Goal: Transaction & Acquisition: Book appointment/travel/reservation

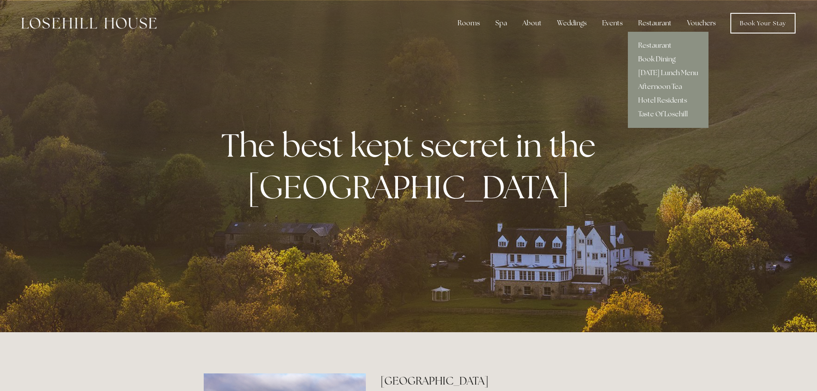
click at [652, 56] on link "Book Dining" at bounding box center [668, 59] width 81 height 14
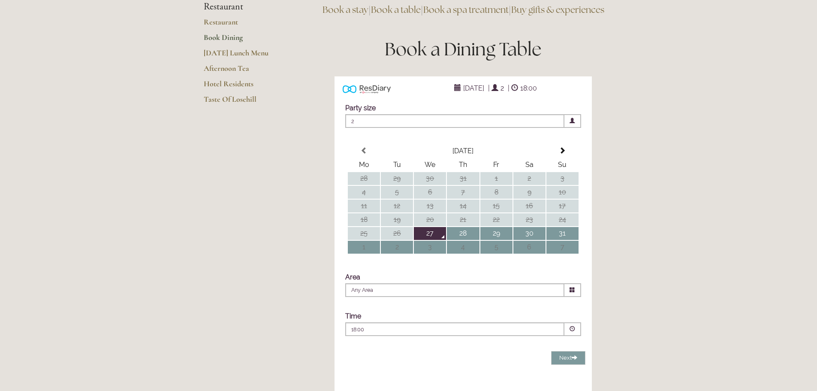
scroll to position [86, 0]
click at [436, 254] on td "3" at bounding box center [430, 247] width 32 height 13
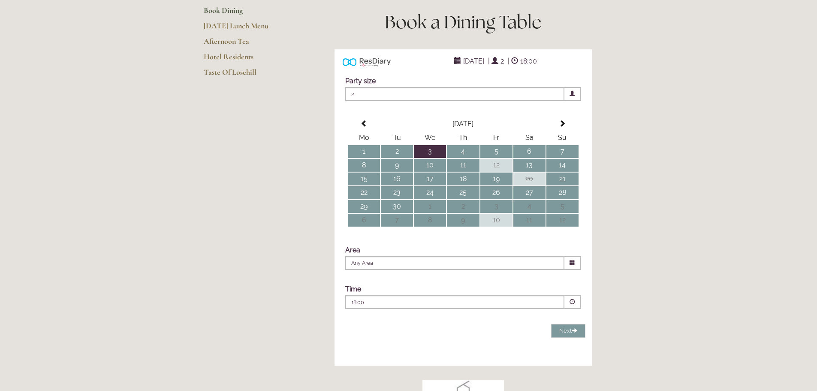
scroll to position [129, 0]
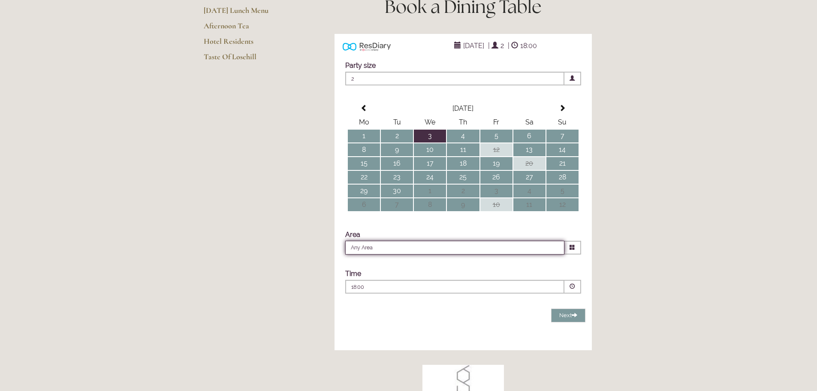
click at [397, 254] on input "Any Area" at bounding box center [454, 248] width 219 height 14
click at [391, 266] on li "Any Area" at bounding box center [460, 260] width 228 height 11
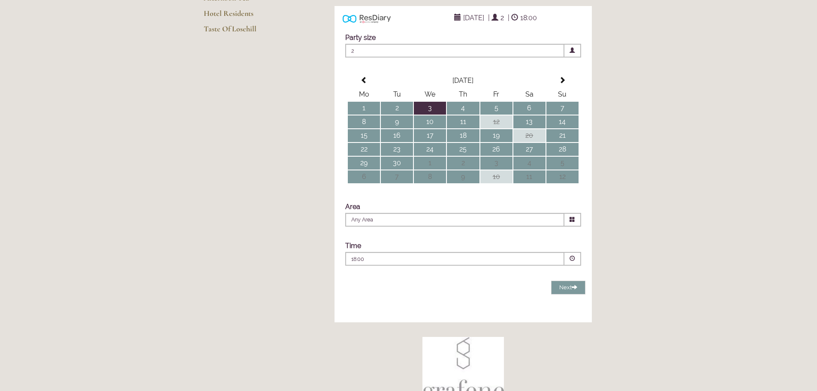
scroll to position [172, 0]
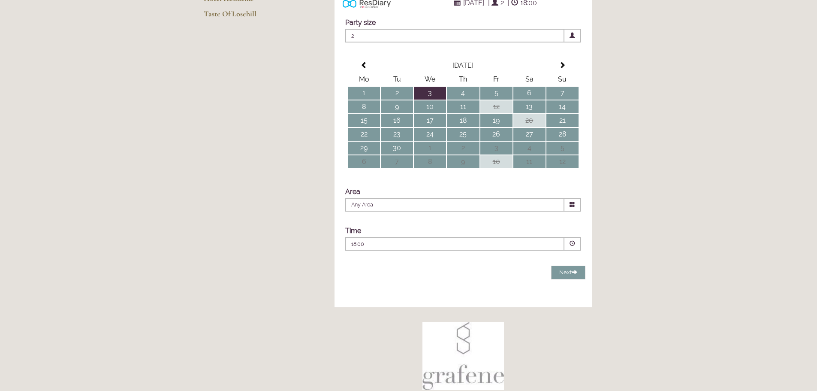
click at [380, 248] on p "18:00" at bounding box center [428, 244] width 155 height 8
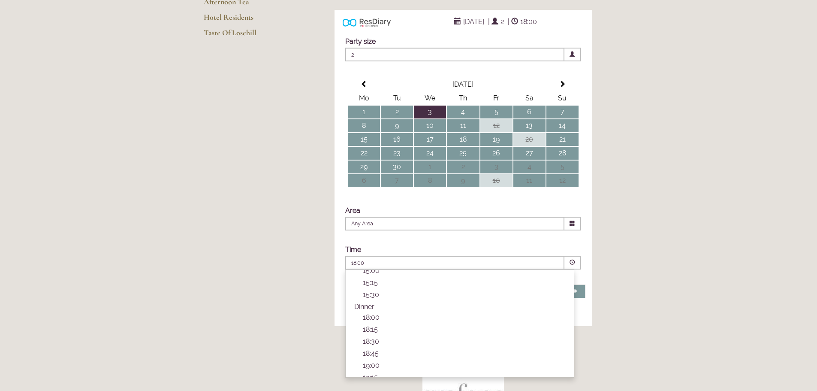
scroll to position [129, 0]
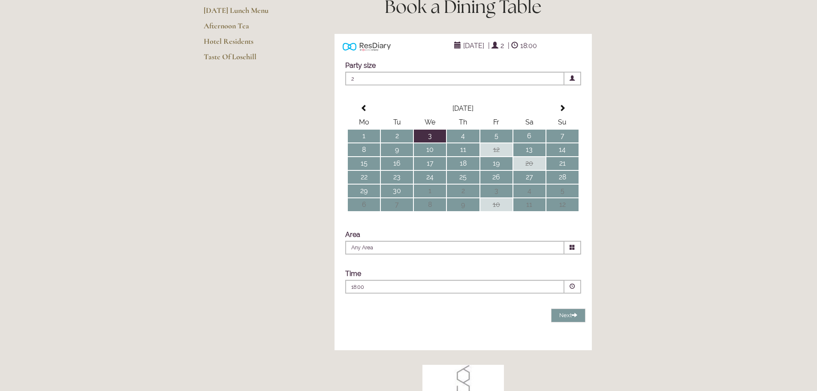
click at [567, 85] on span at bounding box center [572, 79] width 17 height 14
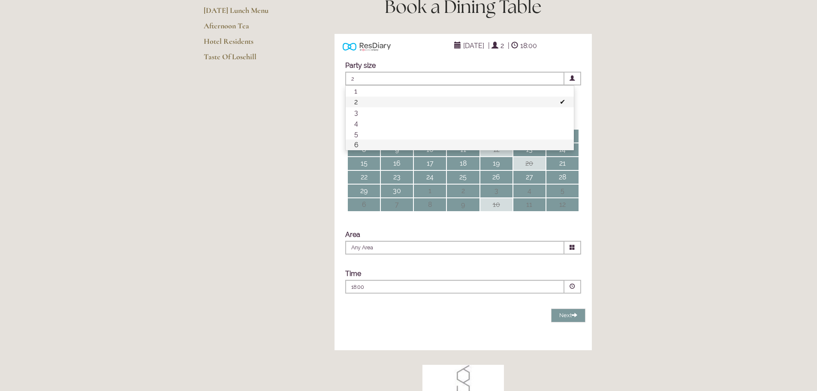
click at [397, 150] on li "6" at bounding box center [460, 144] width 228 height 11
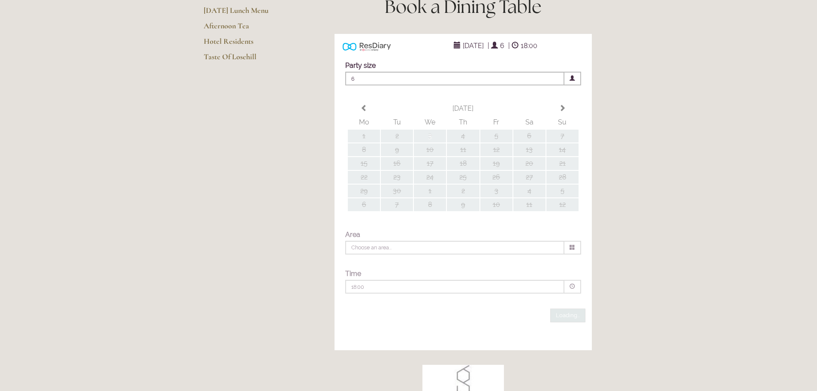
type input "Any Area"
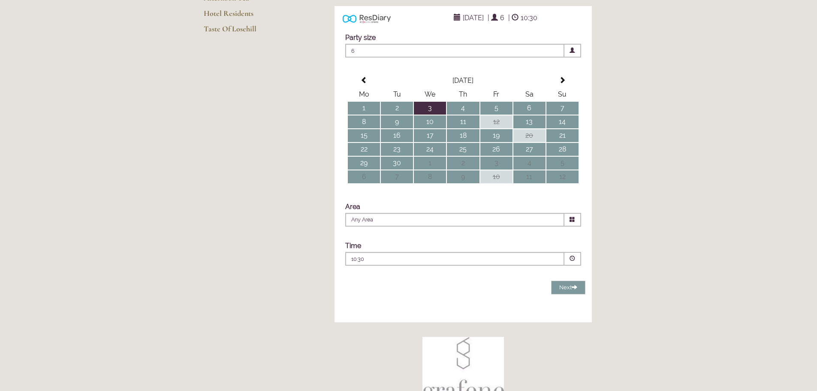
scroll to position [172, 0]
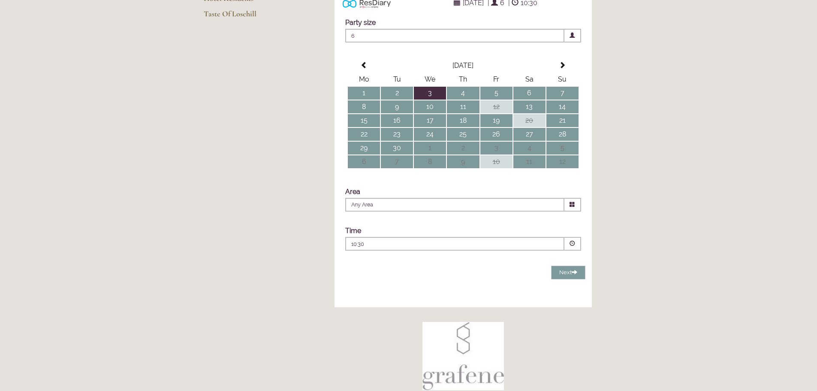
click at [436, 252] on div "10:30 Combined Shape Join Standby List" at bounding box center [454, 246] width 207 height 12
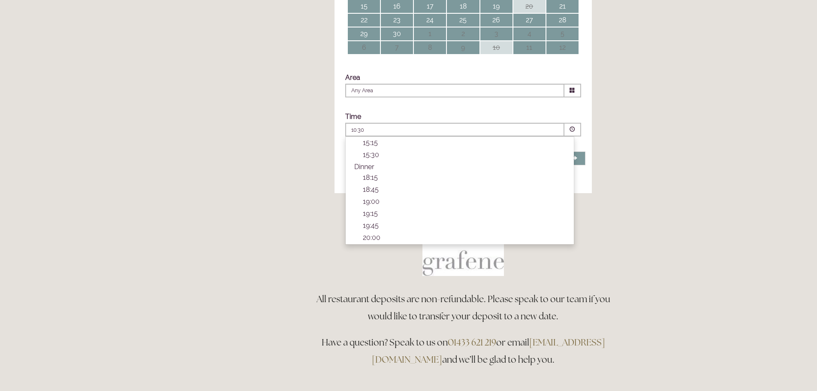
scroll to position [300, 0]
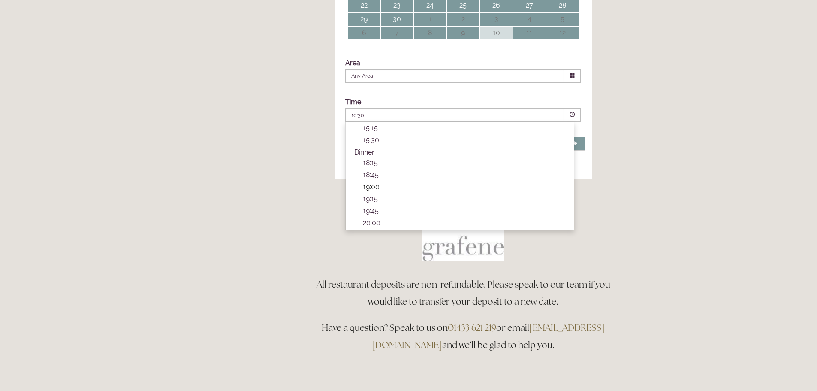
click at [383, 191] on p "19:00" at bounding box center [464, 187] width 202 height 8
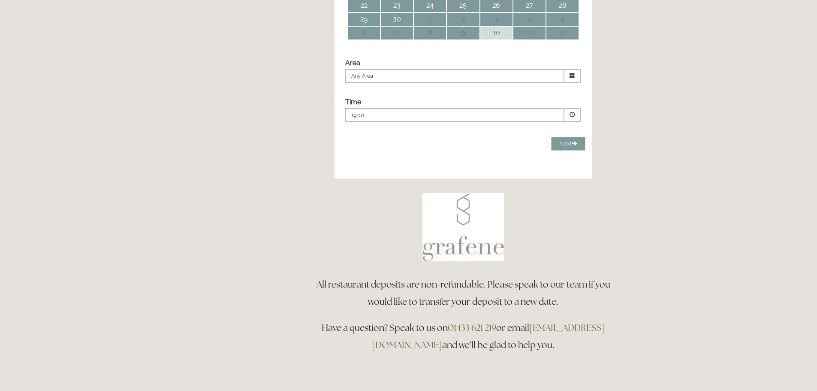
click at [245, 148] on main "Restaurant Restaurant Book Dining [DATE] Lunch Menu Afternoon Tea Hotel Residen…" at bounding box center [409, 74] width 438 height 656
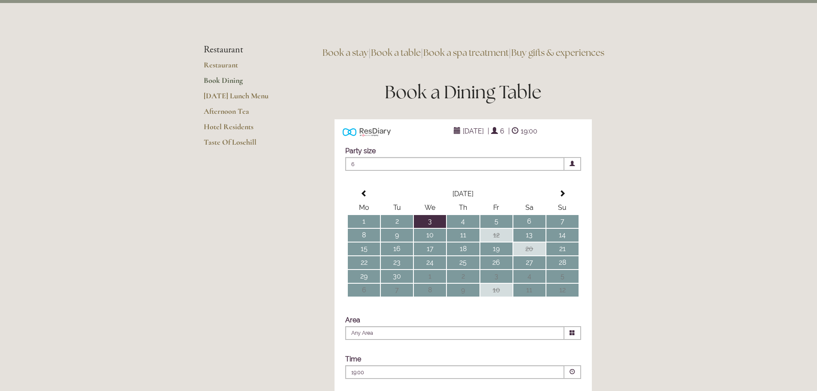
scroll to position [43, 0]
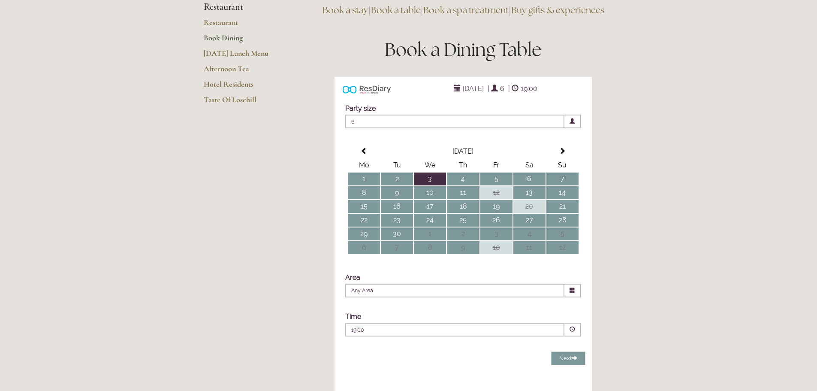
scroll to position [172, 0]
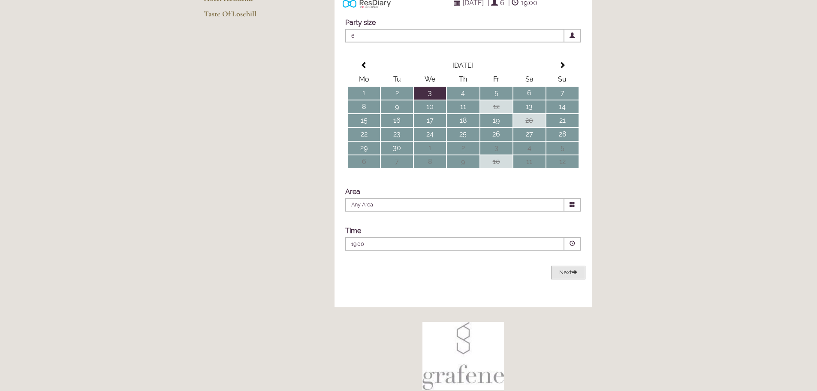
click at [566, 275] on span "Next" at bounding box center [568, 272] width 18 height 6
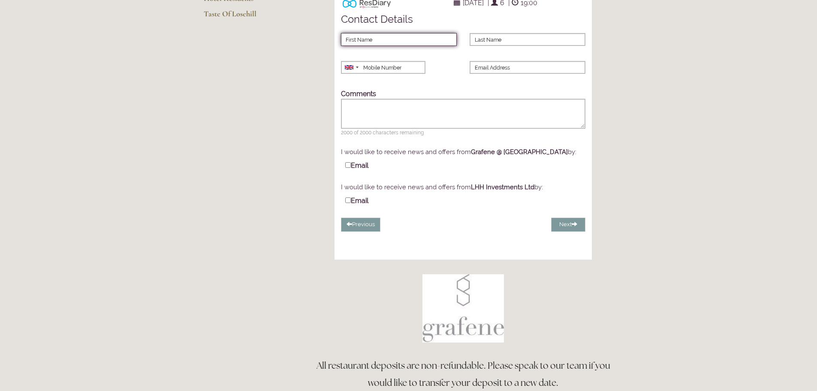
click at [428, 46] on input "First Name" at bounding box center [399, 39] width 116 height 13
type input "[PERSON_NAME]"
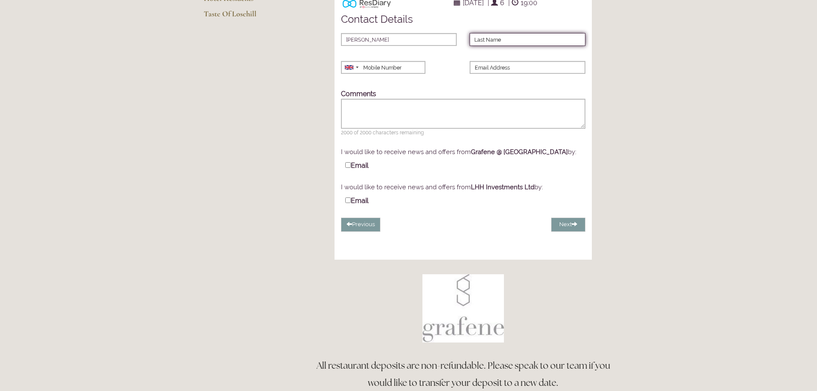
type input "[PERSON_NAME]"
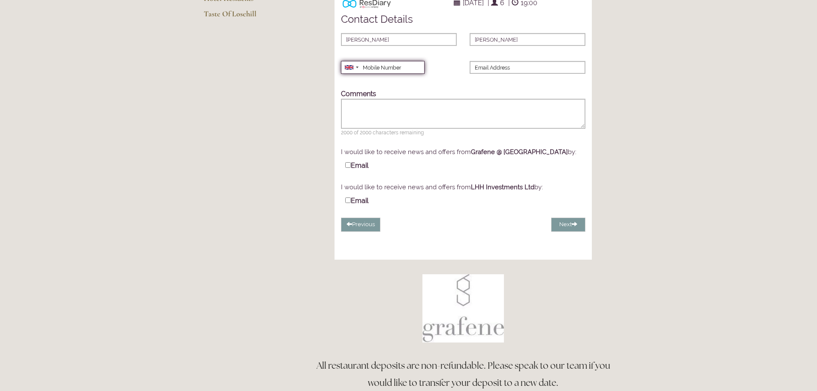
type input "07907785160"
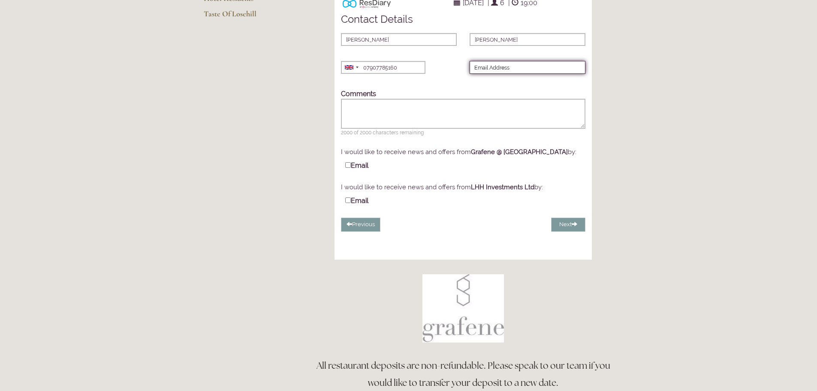
type input "[PERSON_NAME][EMAIL_ADDRESS][DOMAIN_NAME]"
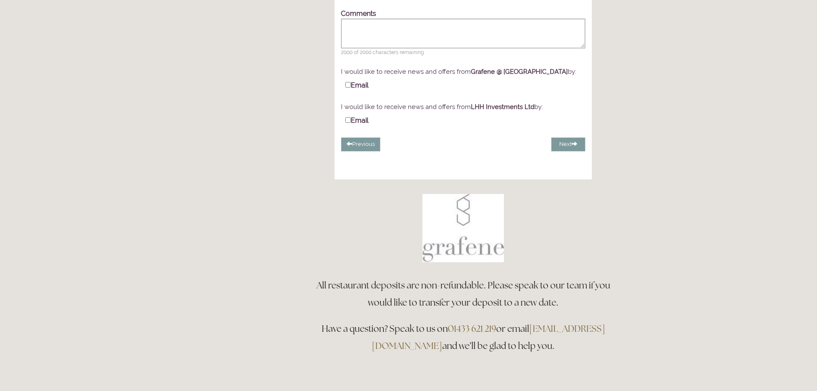
scroll to position [142, 0]
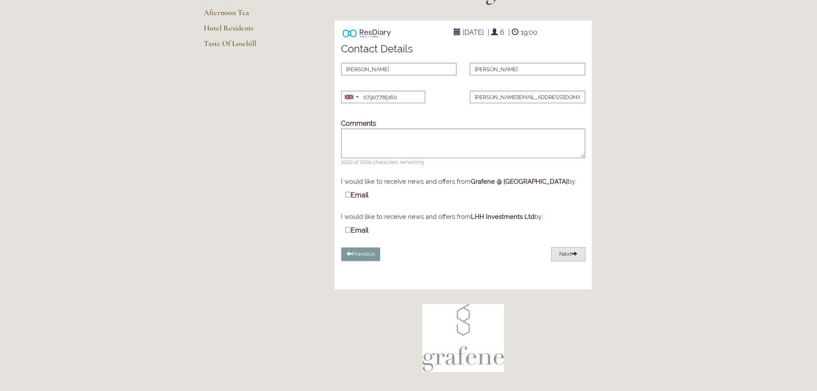
click at [566, 261] on button "Next" at bounding box center [568, 254] width 34 height 14
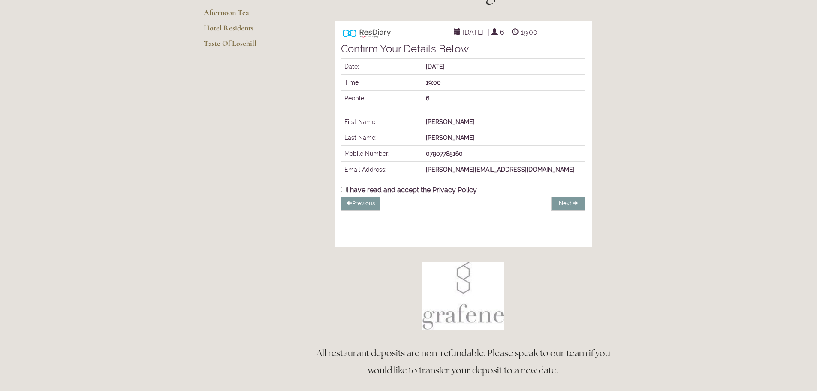
click at [392, 194] on label "I have read and accept the Privacy Policy" at bounding box center [409, 189] width 136 height 9
click at [347, 192] on input "I have read and accept the Privacy Policy" at bounding box center [344, 190] width 6 height 6
checkbox input "true"
click at [570, 206] on span "Complete Booking" at bounding box center [548, 203] width 49 height 6
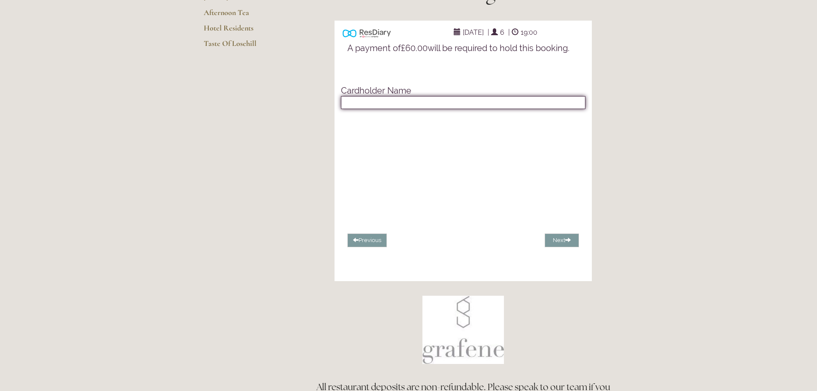
click at [452, 109] on input "text" at bounding box center [463, 102] width 245 height 13
type input "[PERSON_NAME]"
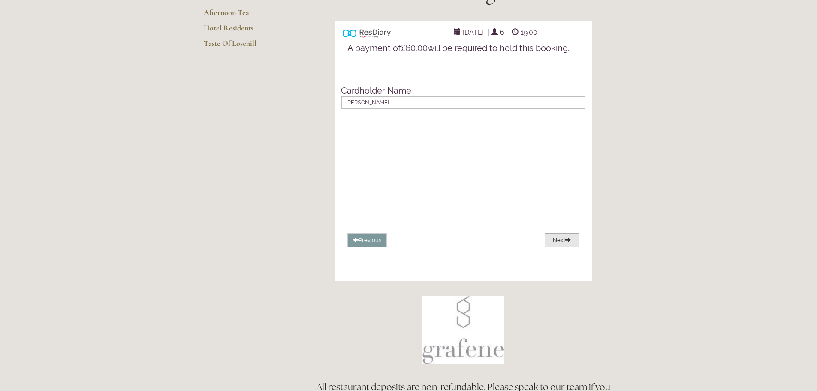
click at [566, 242] on span at bounding box center [568, 240] width 6 height 6
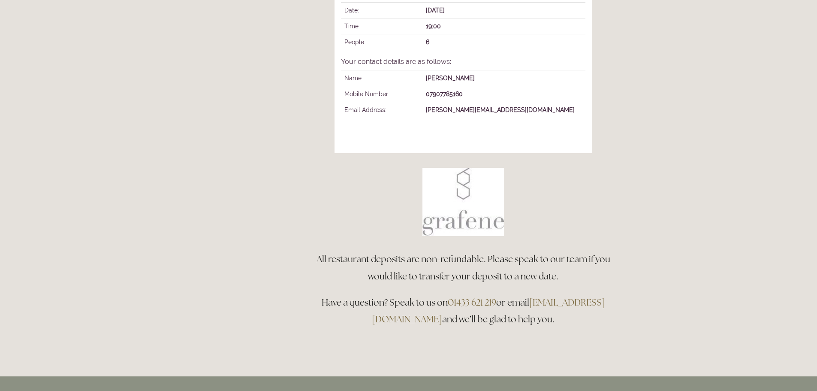
scroll to position [0, 0]
